Goal: Task Accomplishment & Management: Manage account settings

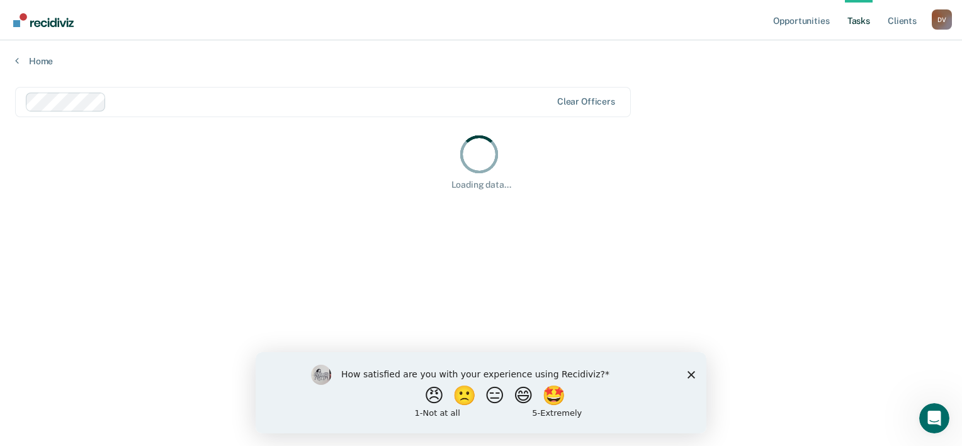
click at [689, 375] on polygon "Close survey" at bounding box center [691, 374] width 8 height 8
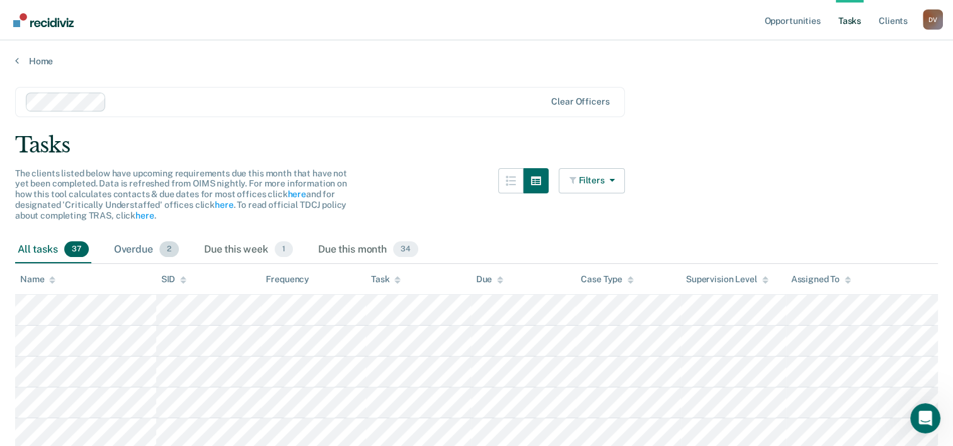
click at [140, 245] on div "Overdue 2" at bounding box center [146, 250] width 70 height 28
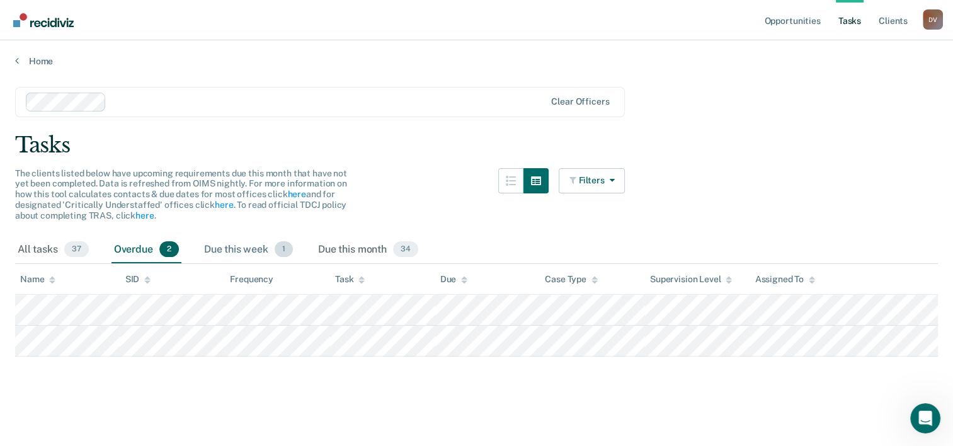
click at [244, 249] on div "Due this week 1" at bounding box center [248, 250] width 94 height 28
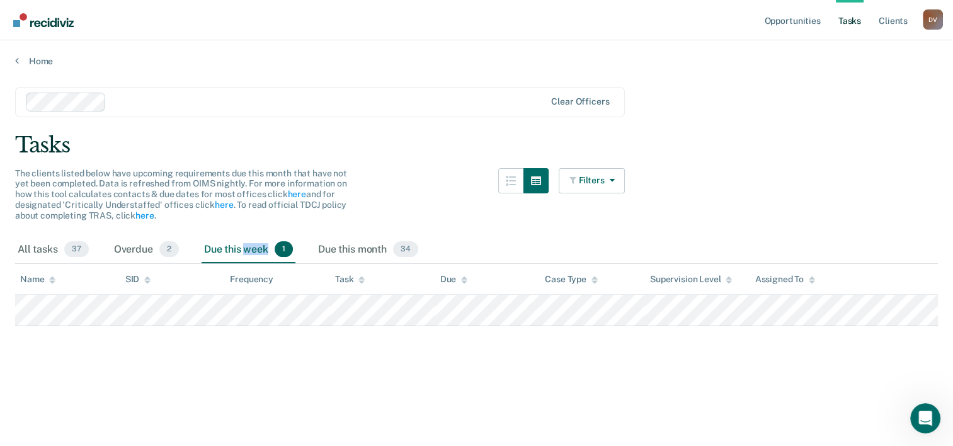
click at [244, 249] on div "Due this week 1" at bounding box center [248, 250] width 94 height 28
drag, startPoint x: 244, startPoint y: 249, endPoint x: 344, endPoint y: 248, distance: 100.1
click at [344, 248] on div "Due this month 34" at bounding box center [367, 250] width 105 height 28
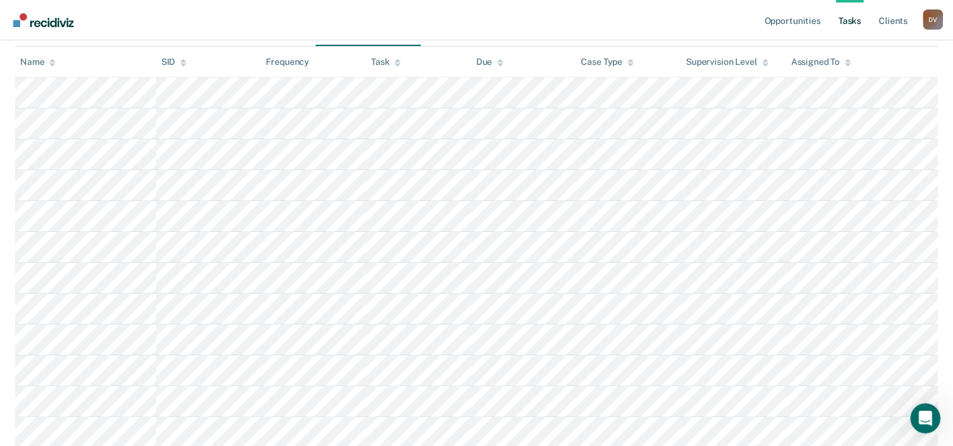
scroll to position [441, 0]
